Goal: Answer question/provide support

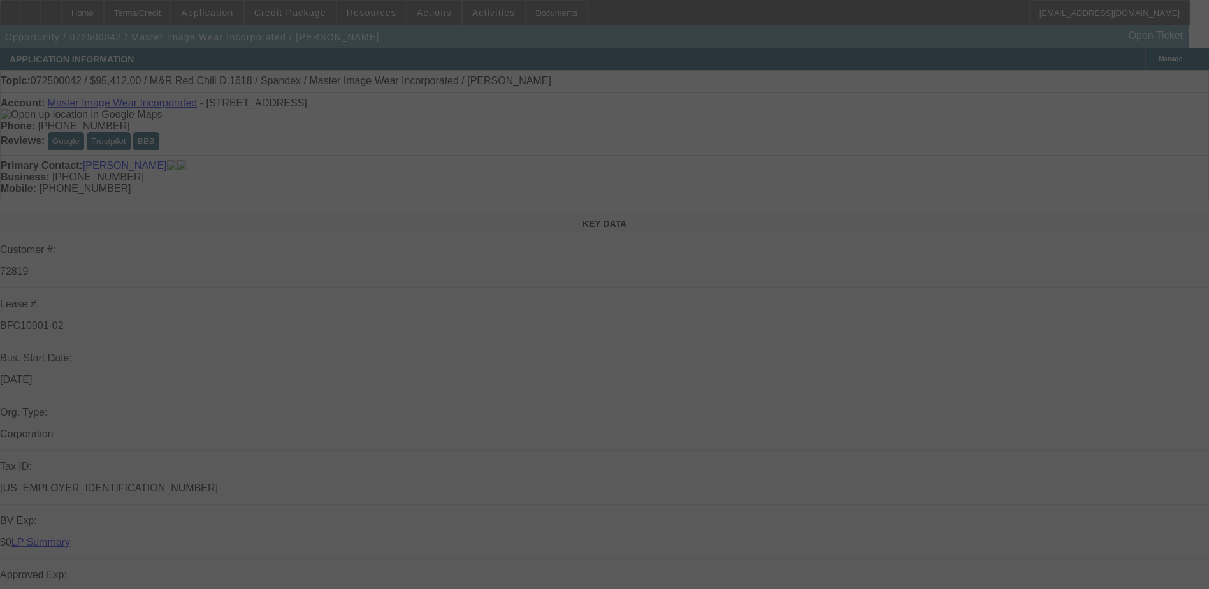
click at [1089, 79] on div at bounding box center [604, 294] width 1209 height 589
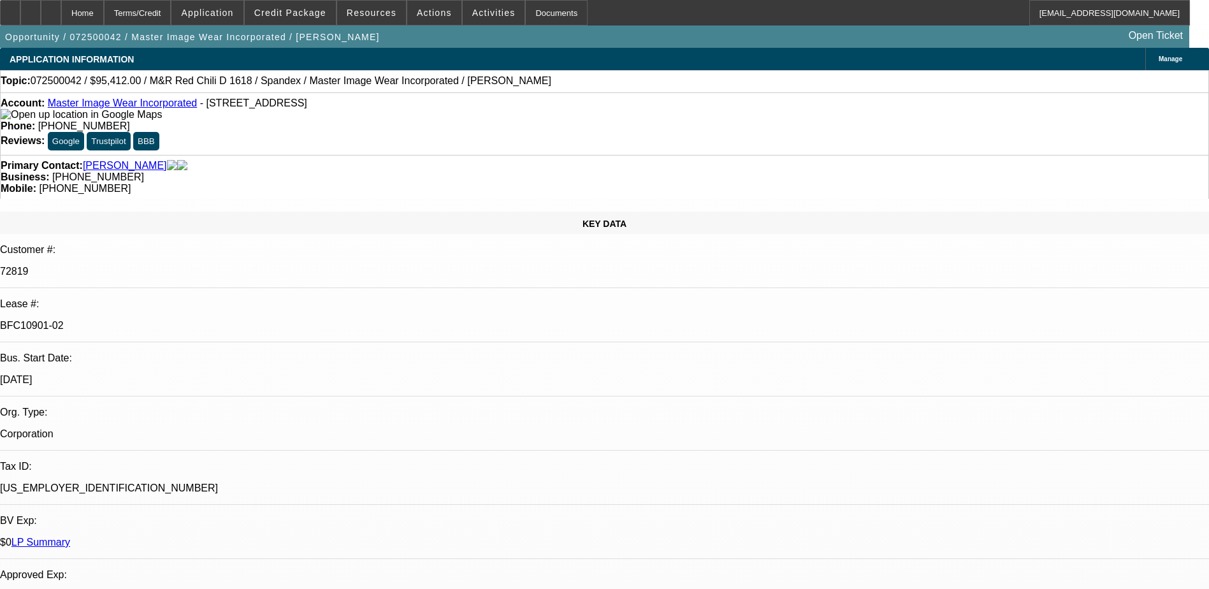
select select "0"
select select "0.1"
select select "0"
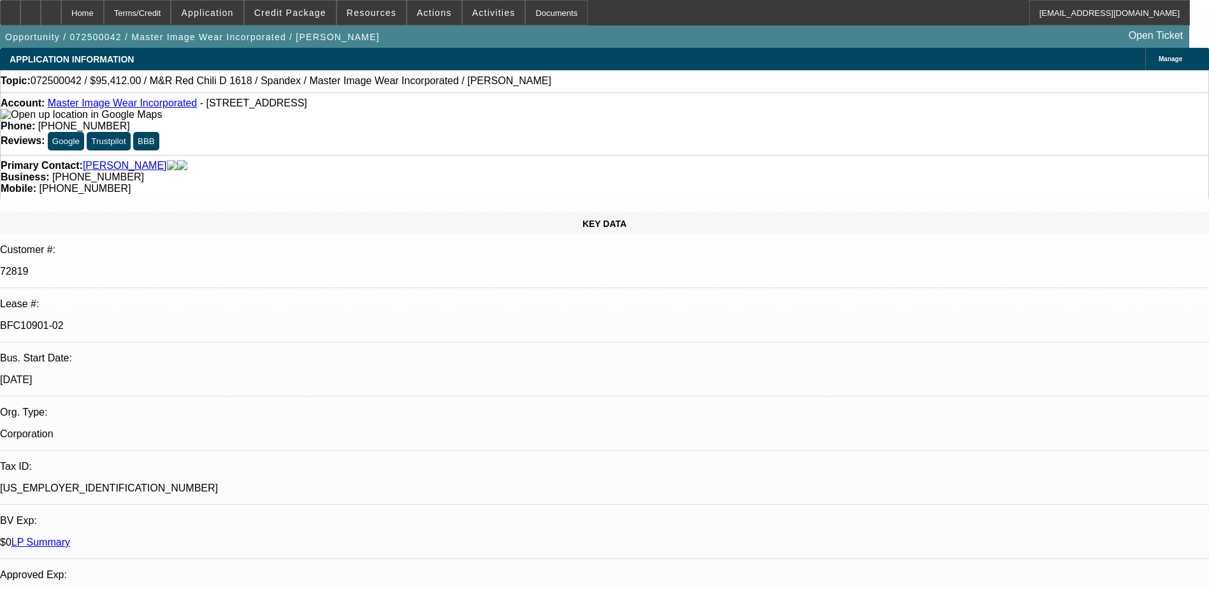
select select "0.1"
select select "0"
select select "0.1"
select select "0"
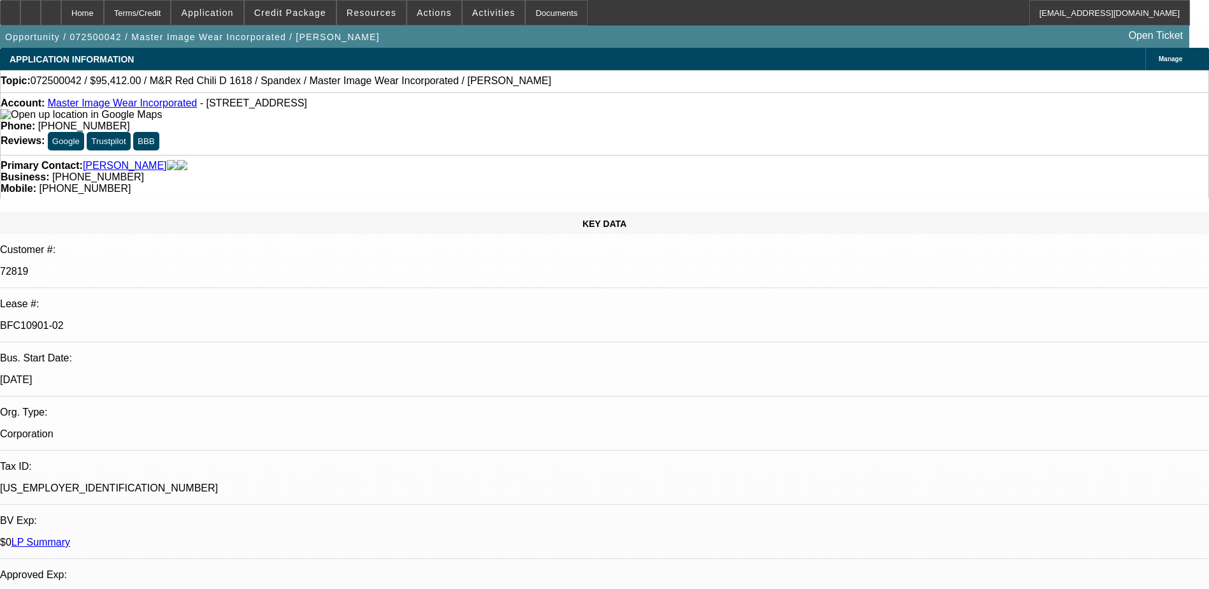
select select "0"
select select "0.1"
select select "1"
select select "4"
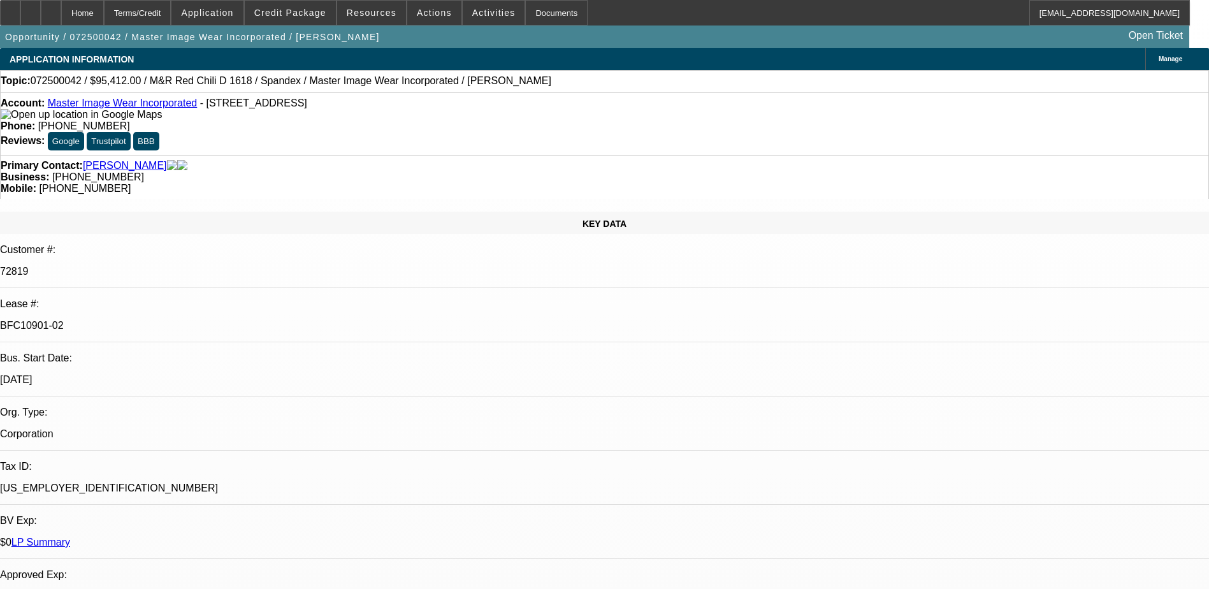
select select "1"
select select "4"
select select "1"
select select "3"
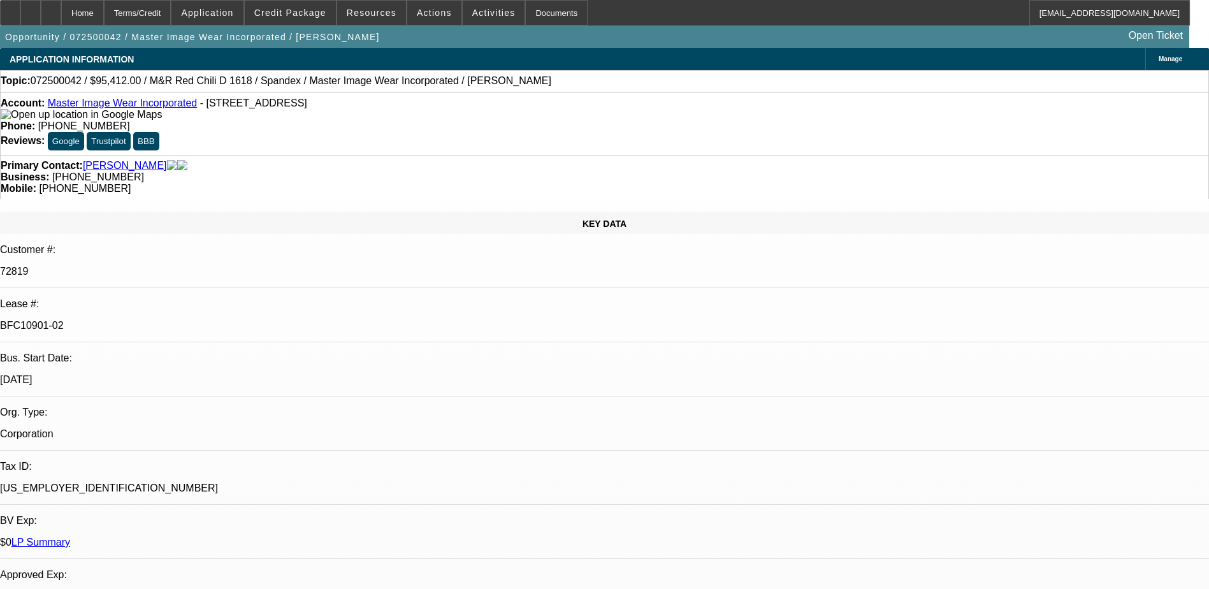
select select "4"
select select "1"
select select "3"
select select "4"
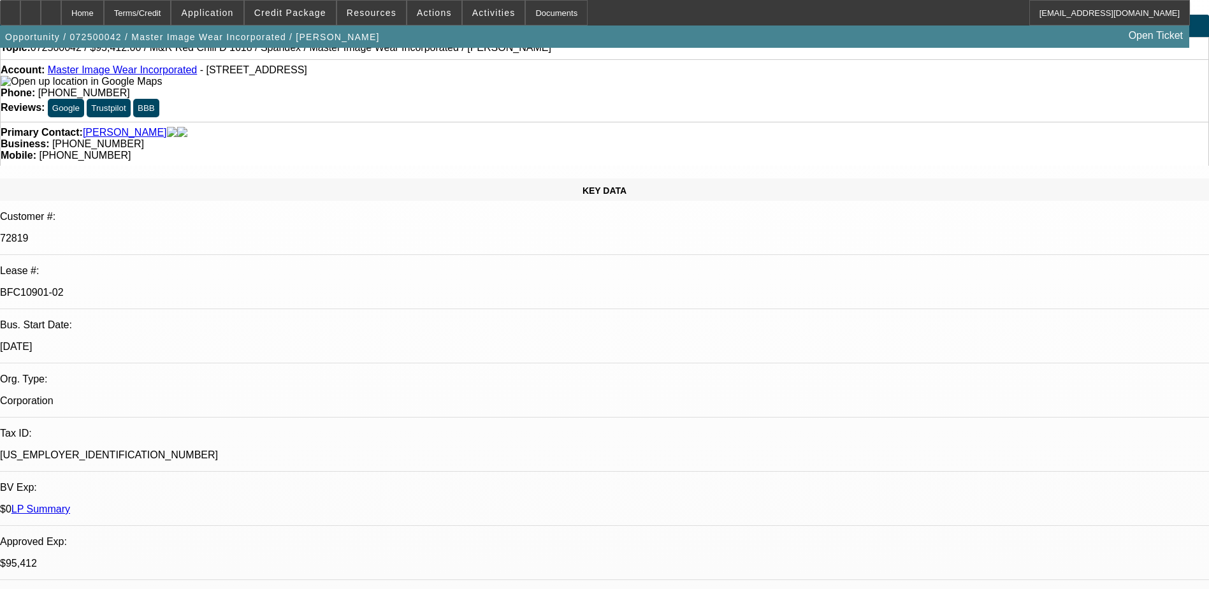
scroll to position [64, 0]
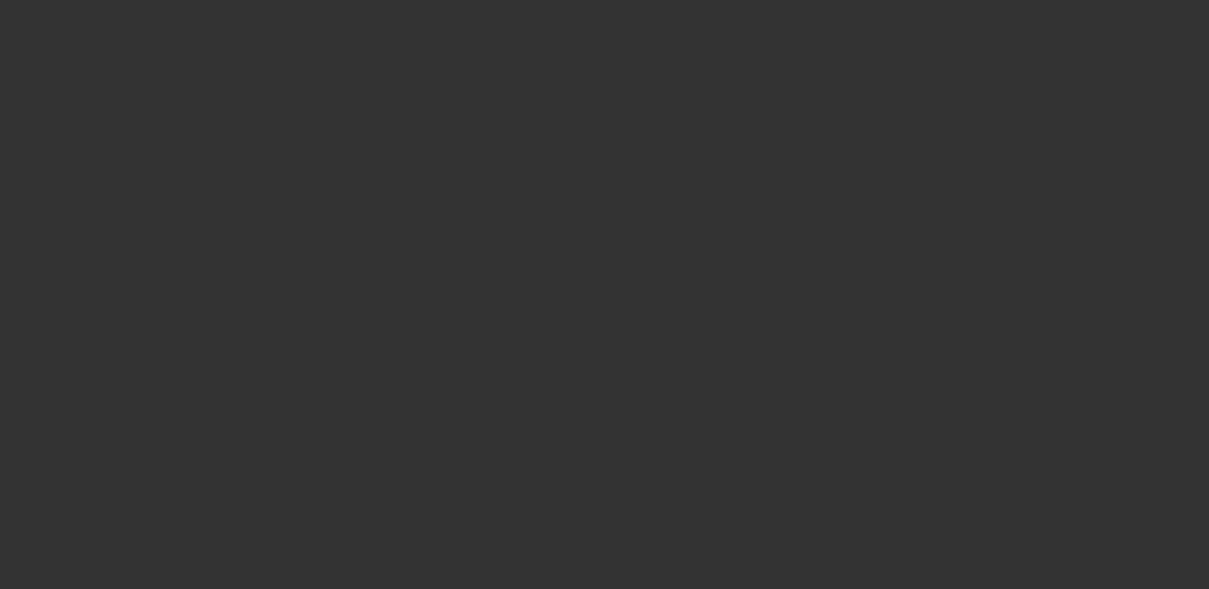
select select "0"
select select "2"
select select "0.1"
select select "4"
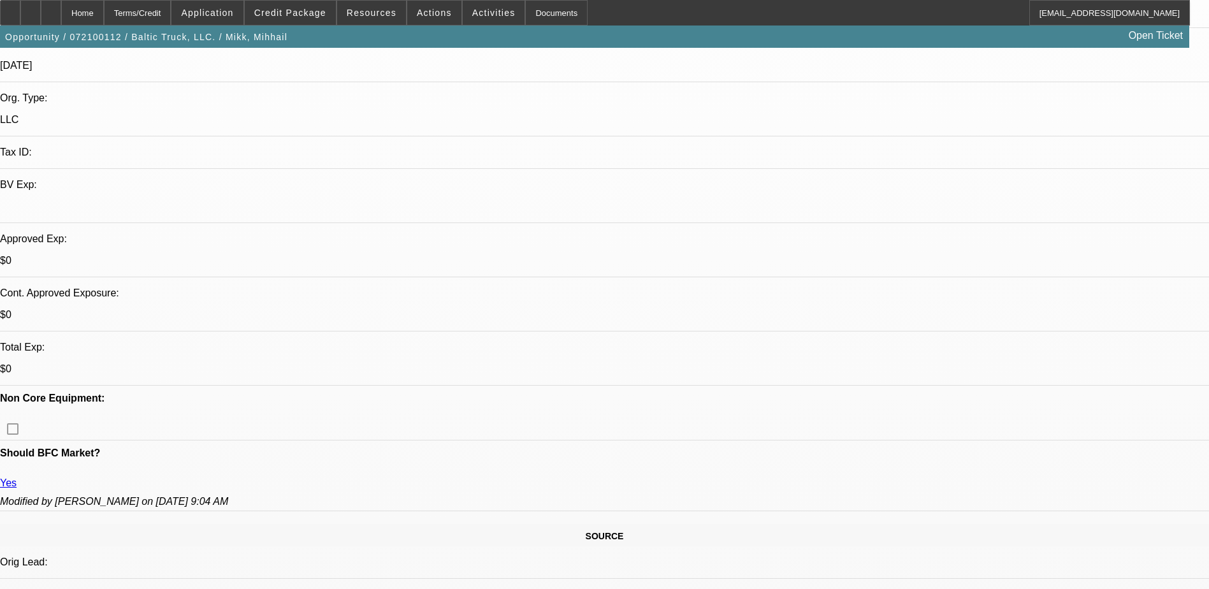
scroll to position [191, 0]
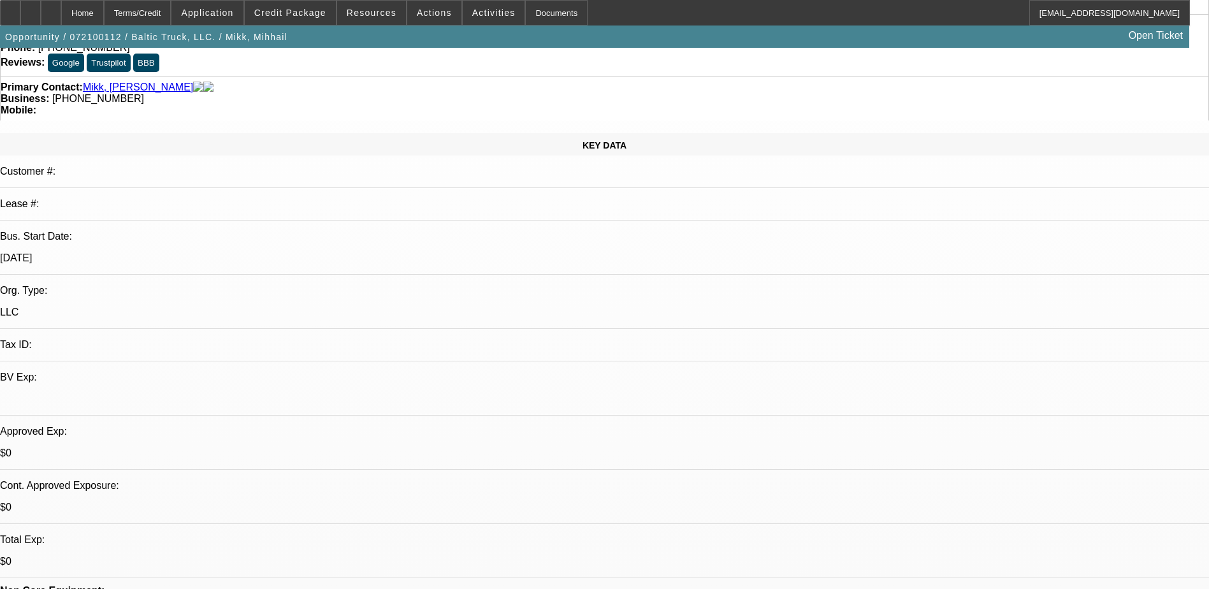
scroll to position [0, 0]
